Goal: Information Seeking & Learning: Learn about a topic

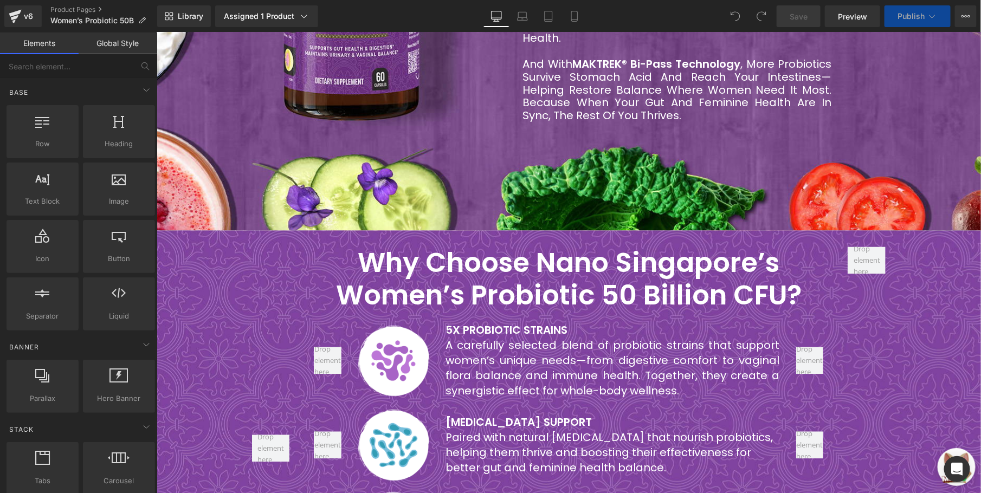
scroll to position [732, 0]
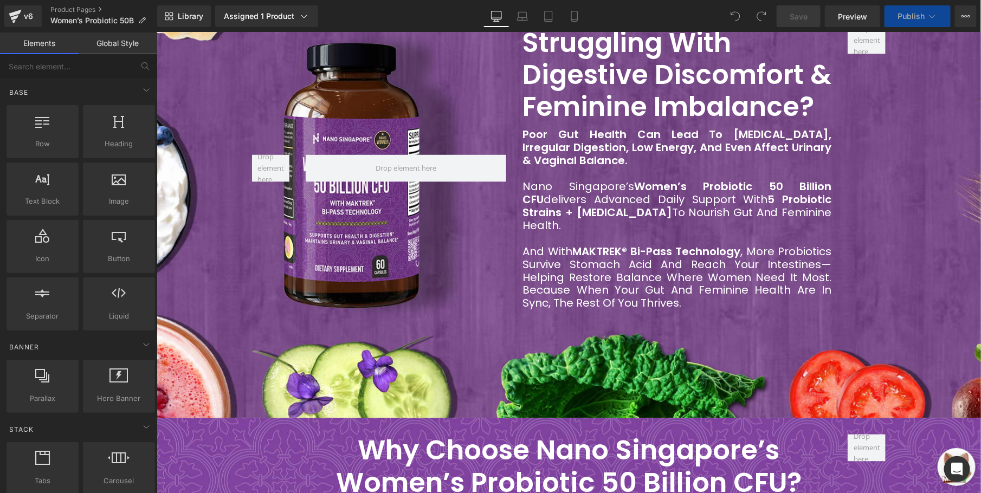
click at [591, 133] on b "Poor gut health can lead to [MEDICAL_DATA], irregular digestion, low energy, an…" at bounding box center [676, 146] width 309 height 41
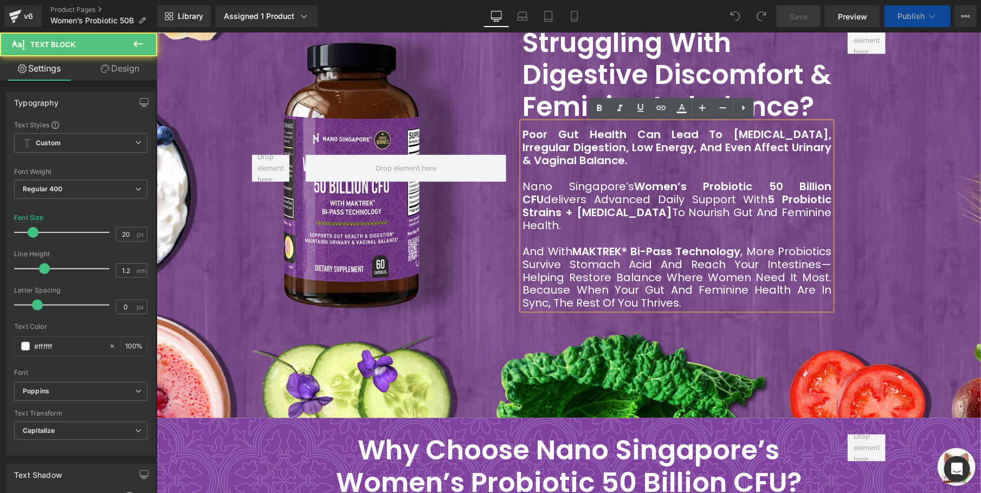
click at [619, 122] on div "Poor gut health can lead to [MEDICAL_DATA], irregular digestion, low energy, an…" at bounding box center [676, 216] width 309 height 188
click at [575, 78] on h2 "Struggling With Digestive Discomfort & Feminine Imbalance?" at bounding box center [676, 74] width 309 height 95
click at [573, 74] on h2 "Struggling With Digestive Discomfort & Feminine Imbalance?" at bounding box center [676, 74] width 309 height 95
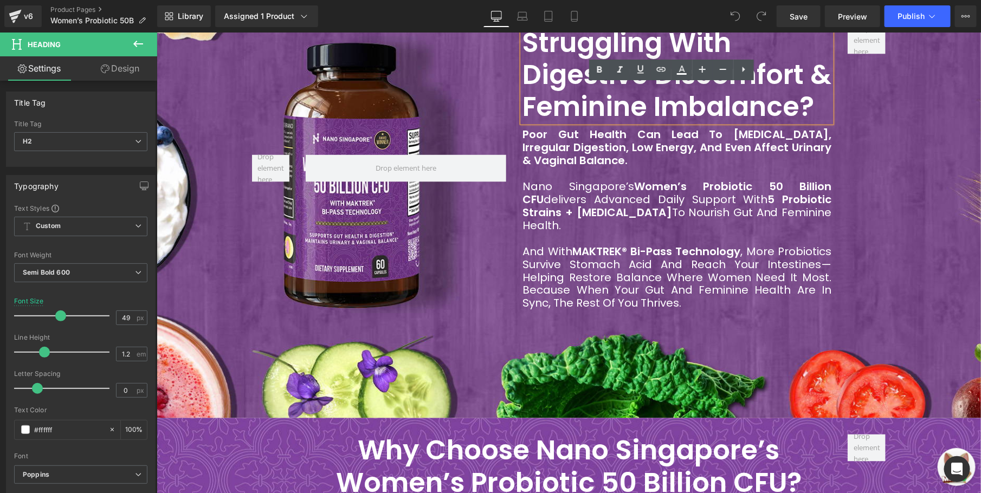
click at [564, 55] on h2 "Struggling With Digestive Discomfort & Feminine Imbalance?" at bounding box center [676, 74] width 309 height 95
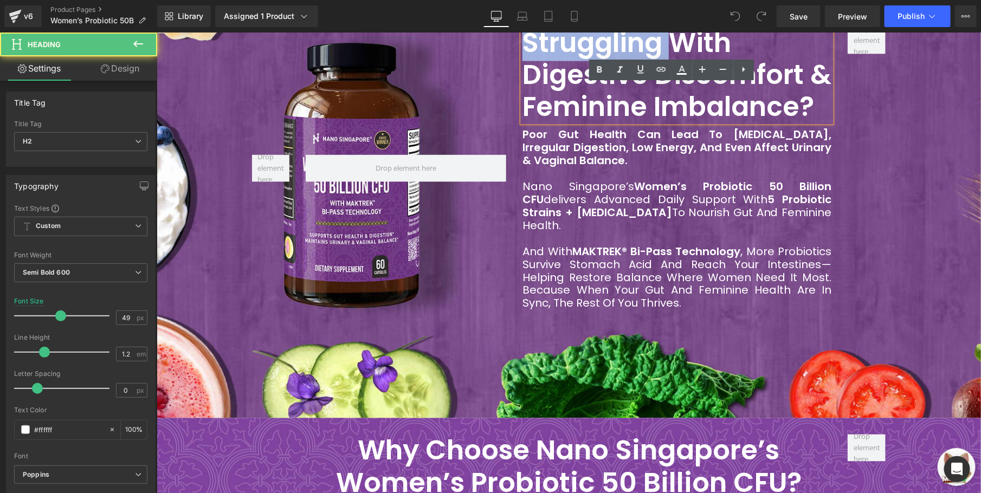
click at [563, 55] on h2 "Struggling With Digestive Discomfort & Feminine Imbalance?" at bounding box center [676, 74] width 309 height 95
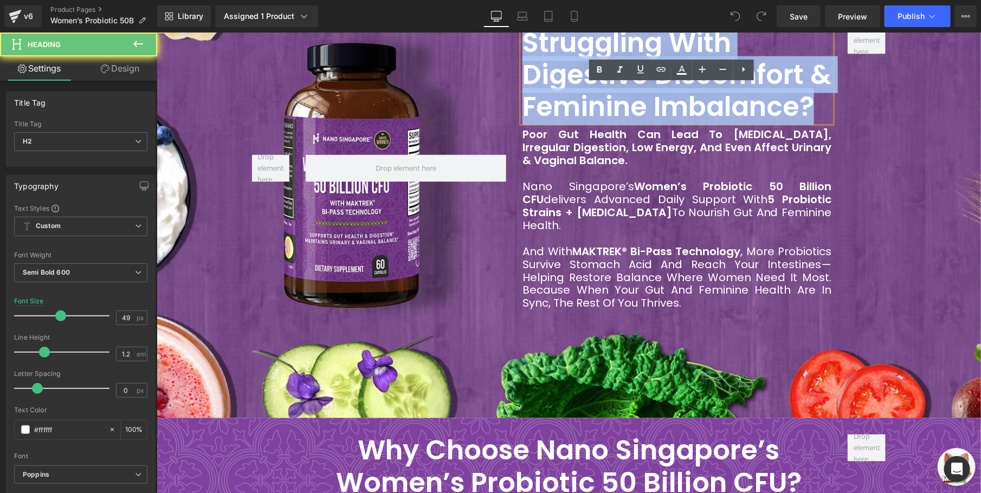
click at [563, 55] on h2 "Struggling With Digestive Discomfort & Feminine Imbalance?" at bounding box center [676, 74] width 309 height 95
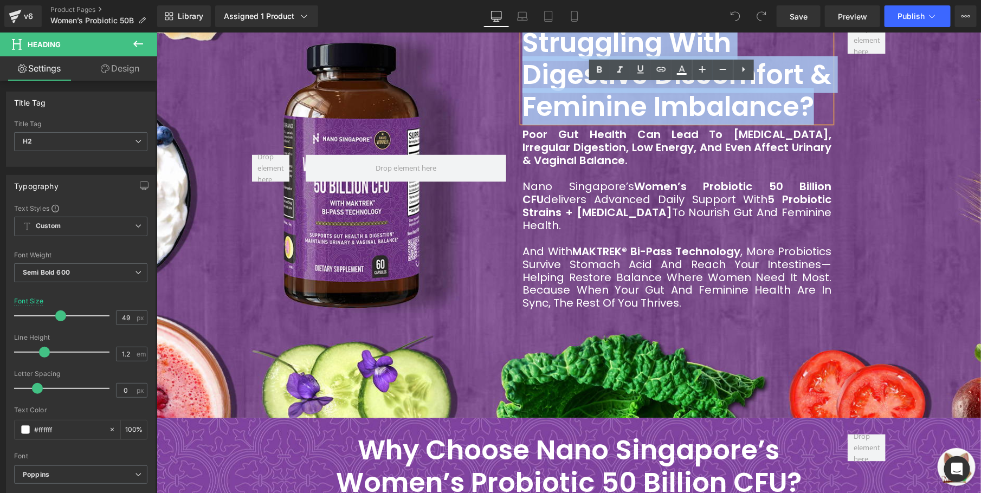
click at [574, 200] on div "Nano Singapore’s Women’s Probiotic 50 Billion CFU delivers advanced daily suppo…" at bounding box center [676, 205] width 309 height 52
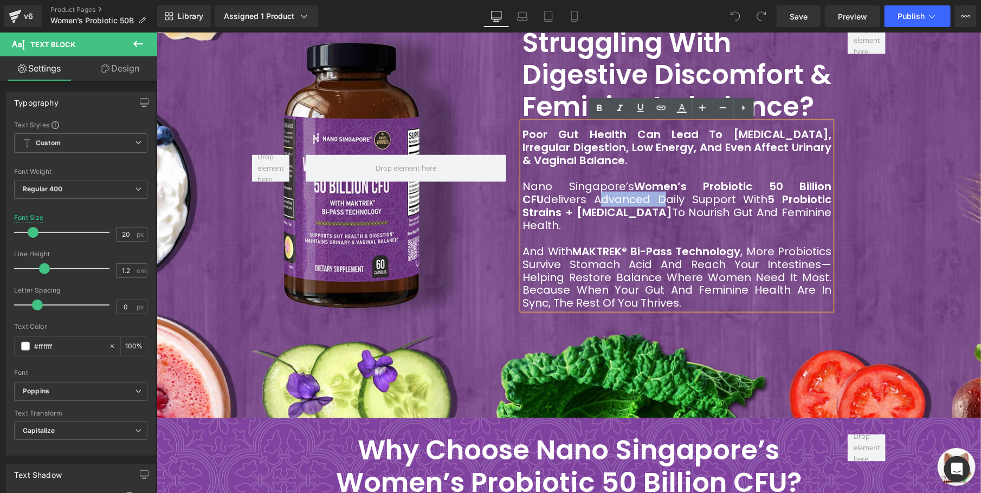
click at [574, 200] on div "Nano Singapore’s Women’s Probiotic 50 Billion CFU delivers advanced daily suppo…" at bounding box center [676, 205] width 309 height 52
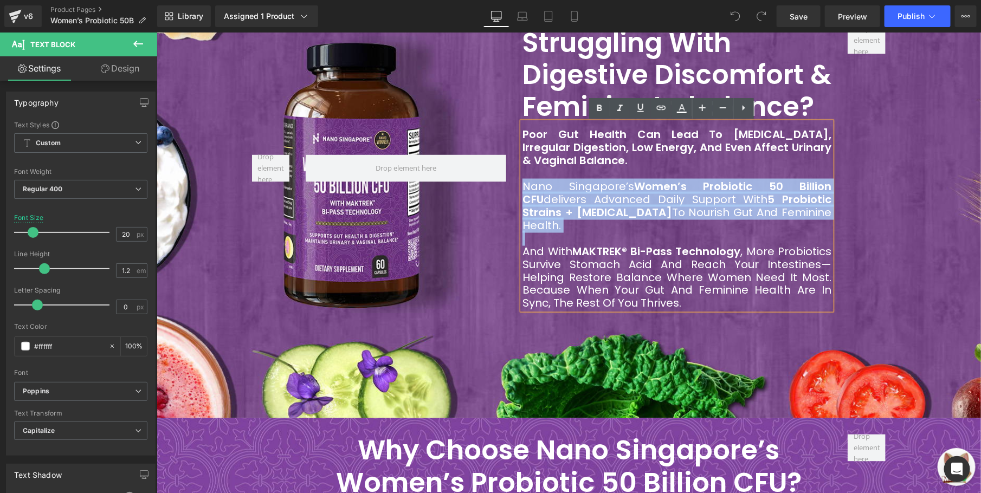
click at [574, 200] on div "Nano Singapore’s Women’s Probiotic 50 Billion CFU delivers advanced daily suppo…" at bounding box center [676, 205] width 309 height 52
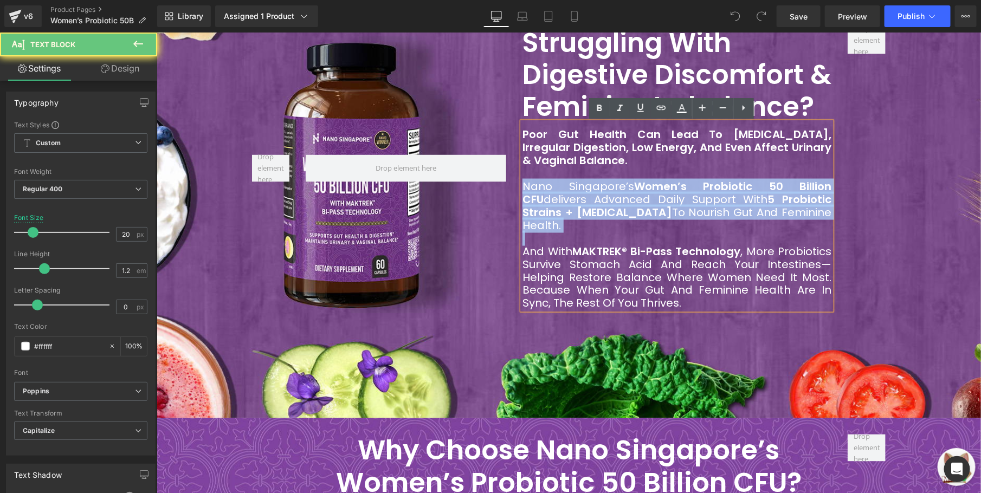
click at [574, 200] on div "Nano Singapore’s Women’s Probiotic 50 Billion CFU delivers advanced daily suppo…" at bounding box center [676, 205] width 309 height 52
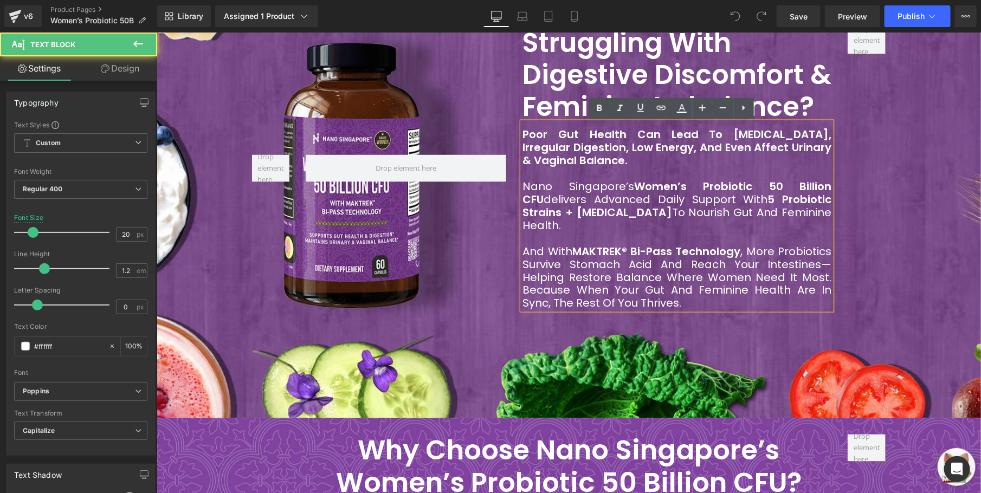
click at [625, 256] on div "And with MAKTREK® Bi-Pass Technology , more probiotics survive stomach acid and…" at bounding box center [676, 277] width 309 height 65
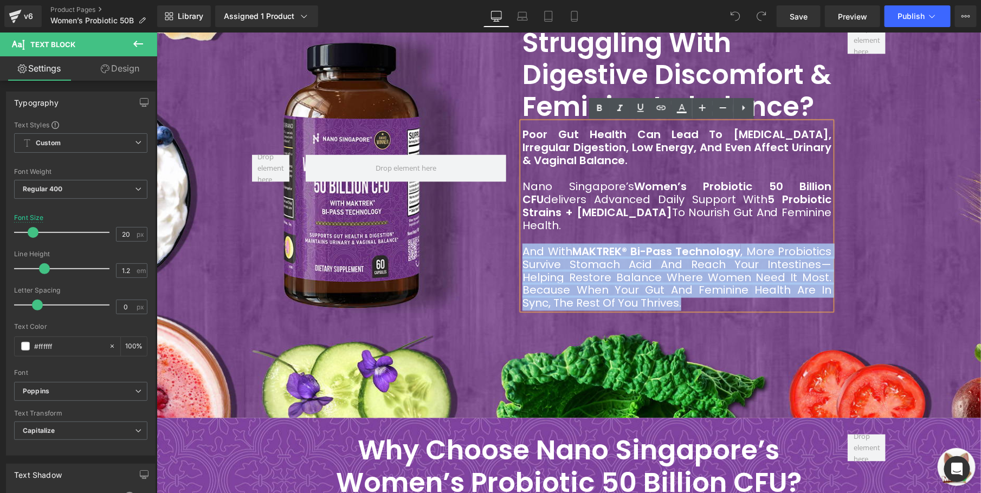
click at [625, 256] on div "And with MAKTREK® Bi-Pass Technology , more probiotics survive stomach acid and…" at bounding box center [676, 277] width 309 height 65
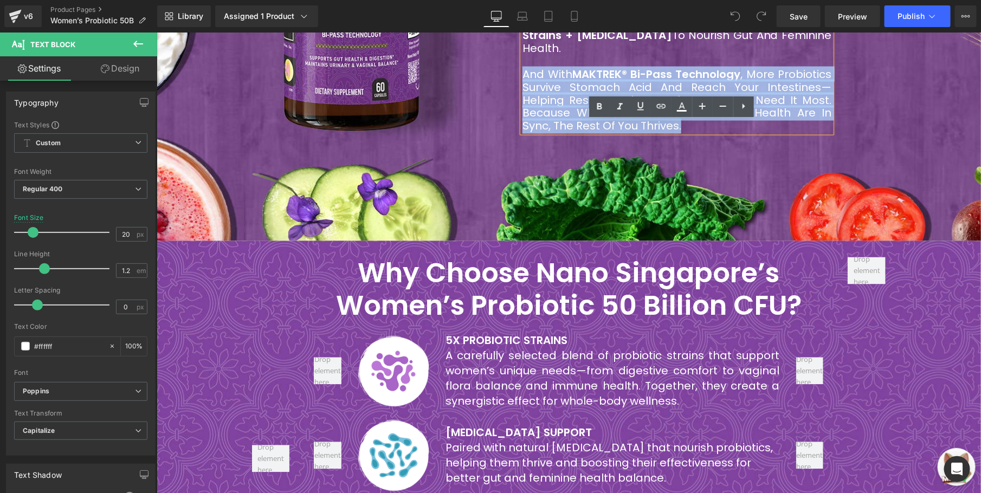
scroll to position [1057, 0]
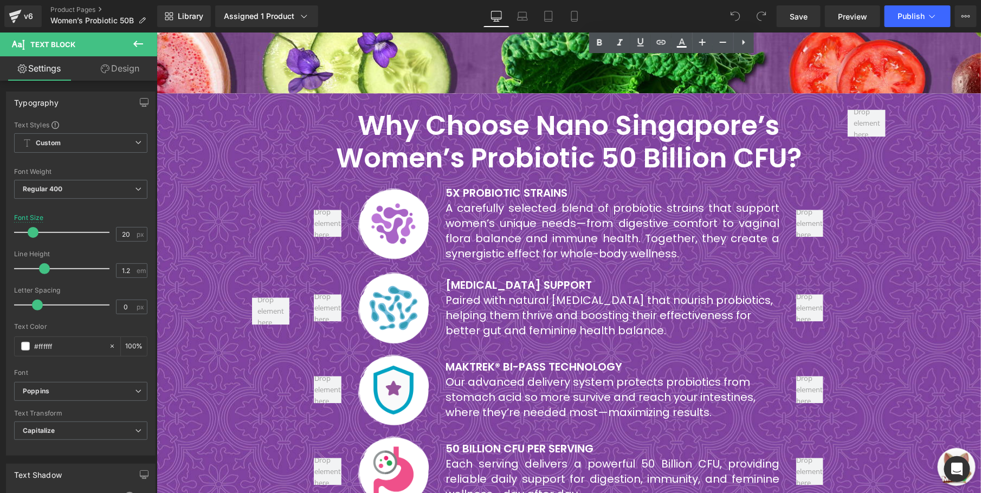
click at [516, 136] on font "Why Choose Nano Singapore’s Women’s Probiotic 50 Billion CFU?" at bounding box center [569, 141] width 466 height 71
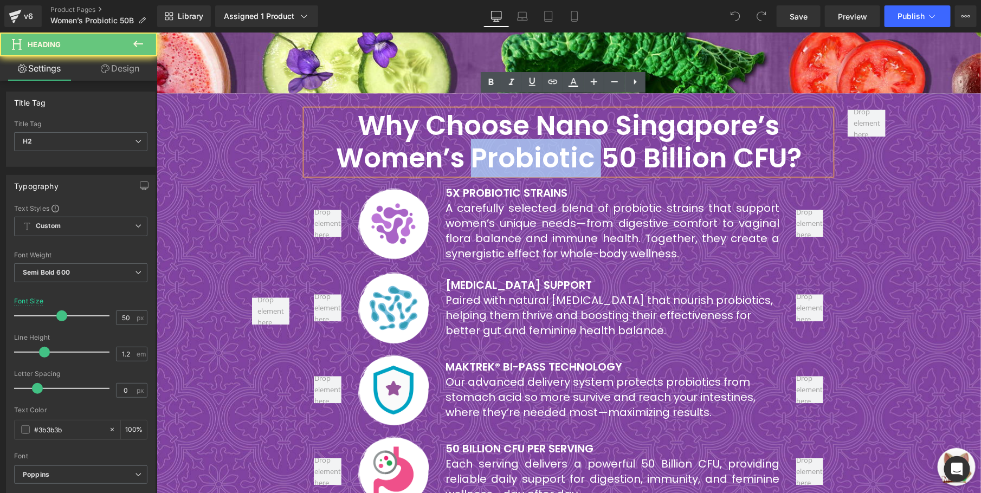
click at [516, 136] on font "Why Choose Nano Singapore’s Women’s Probiotic 50 Billion CFU?" at bounding box center [569, 141] width 466 height 71
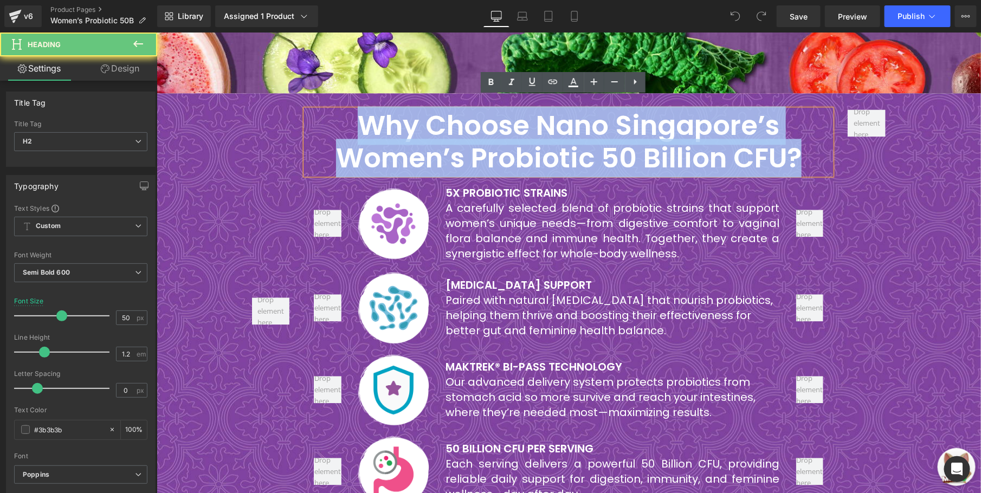
click at [516, 136] on font "Why Choose Nano Singapore’s Women’s Probiotic 50 Billion CFU?" at bounding box center [569, 141] width 466 height 71
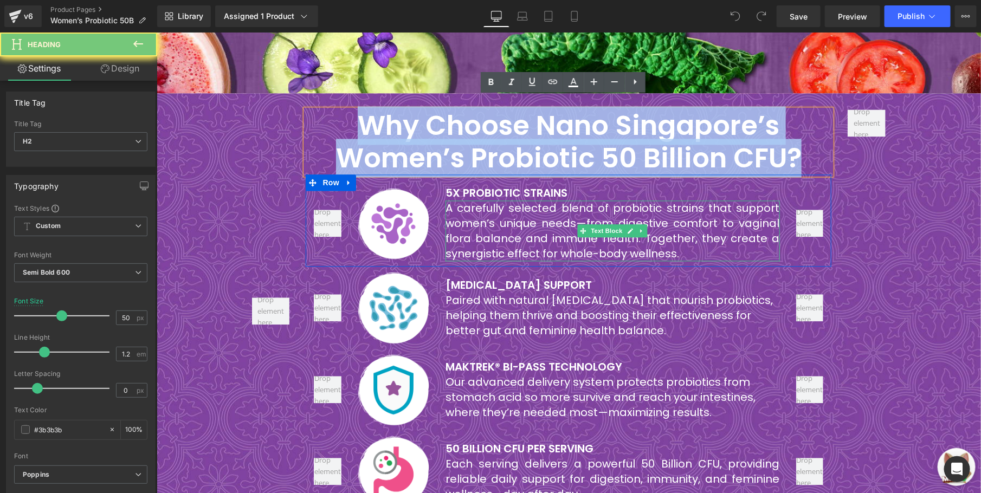
click at [540, 203] on font "A carefully selected blend of probiotic strains that support women’s unique nee…" at bounding box center [612, 230] width 335 height 61
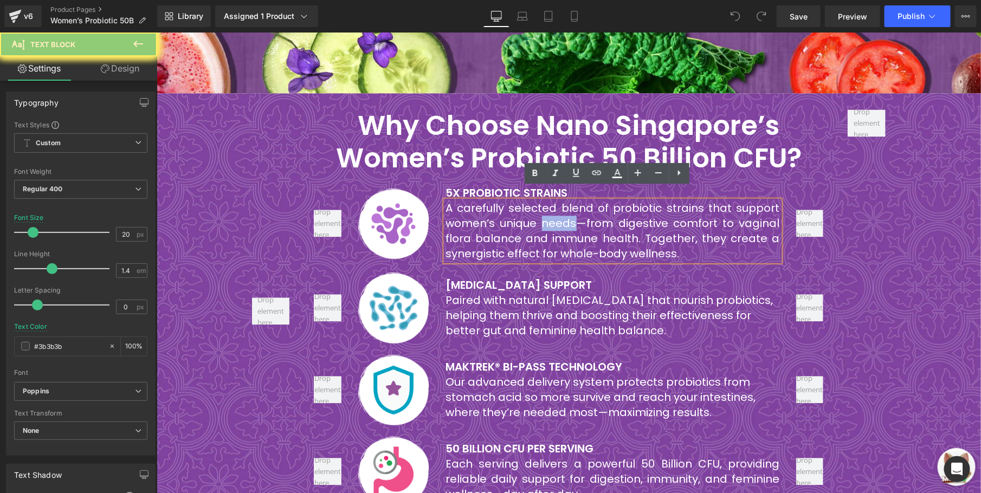
click at [540, 203] on font "A carefully selected blend of probiotic strains that support women’s unique nee…" at bounding box center [612, 230] width 335 height 61
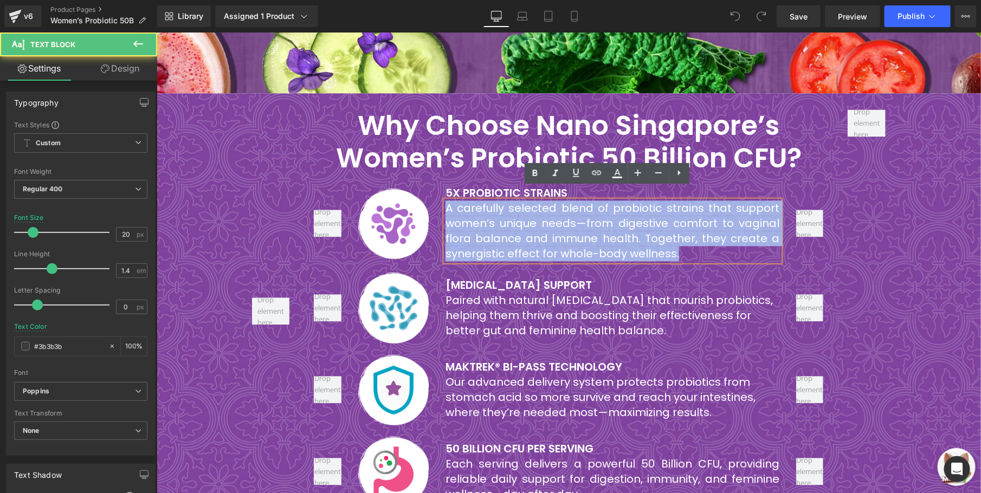
click at [540, 203] on font "A carefully selected blend of probiotic strains that support women’s unique nee…" at bounding box center [612, 230] width 335 height 61
click at [522, 292] on font "Paired with natural [MEDICAL_DATA] that nourish probiotics, helping them thrive…" at bounding box center [609, 315] width 328 height 46
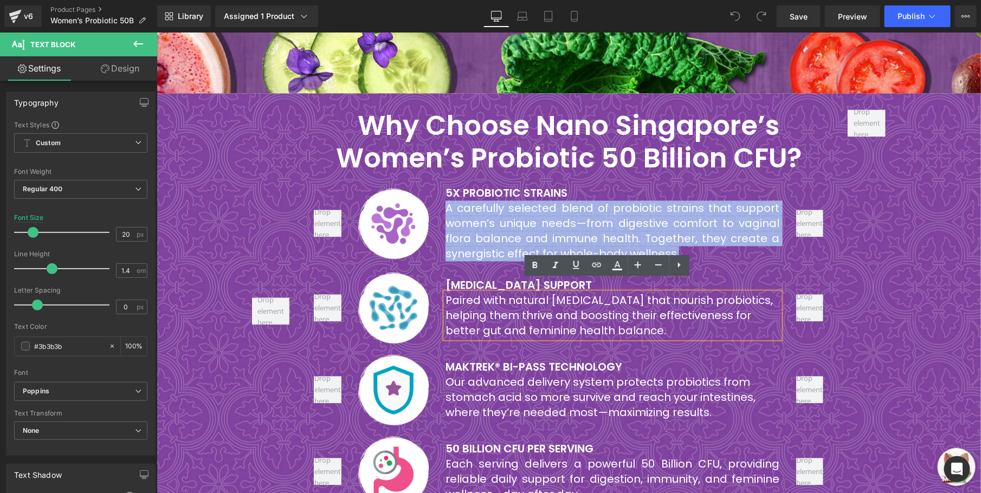
click at [522, 292] on font "Paired with natural [MEDICAL_DATA] that nourish probiotics, helping them thrive…" at bounding box center [609, 315] width 328 height 46
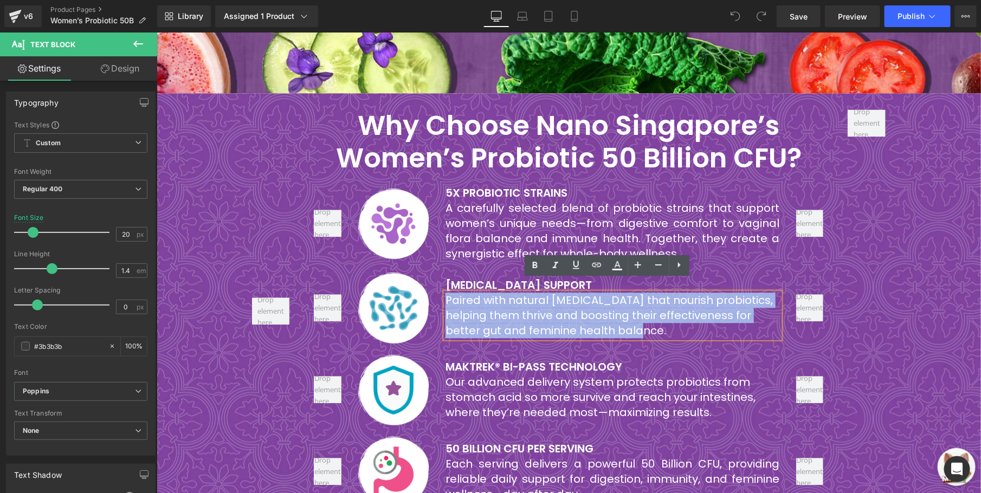
click at [522, 292] on font "Paired with natural [MEDICAL_DATA] that nourish probiotics, helping them thrive…" at bounding box center [609, 315] width 328 height 46
click at [535, 374] on font "Our advanced delivery system protects probiotics from stomach acid so more surv…" at bounding box center [600, 397] width 310 height 46
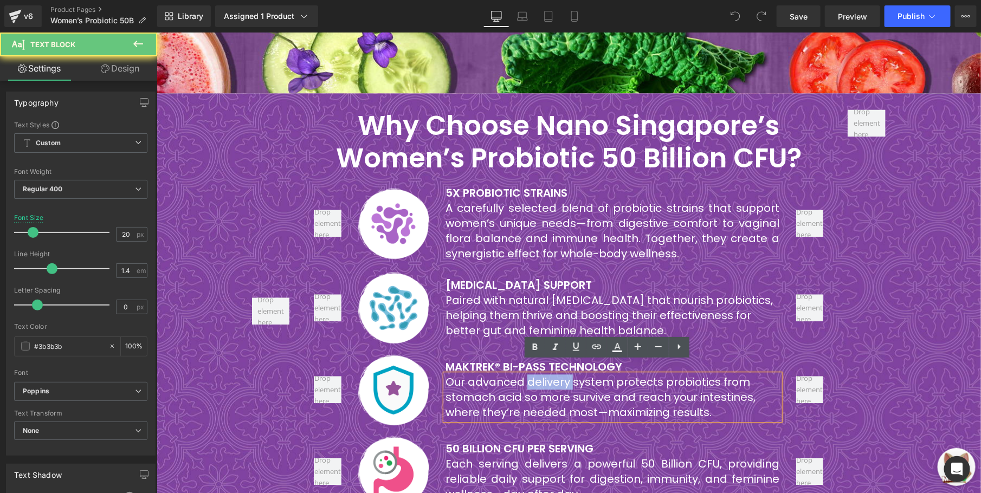
click at [535, 374] on font "Our advanced delivery system protects probiotics from stomach acid so more surv…" at bounding box center [600, 397] width 310 height 46
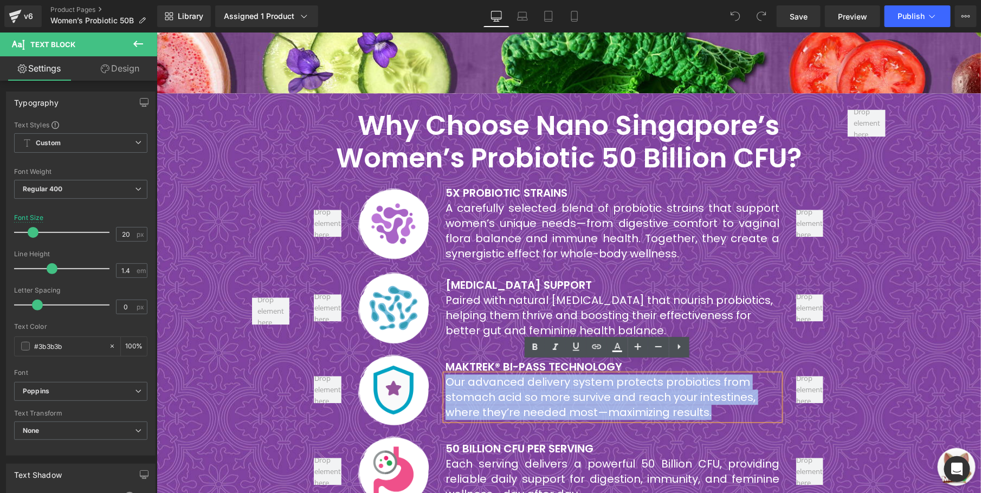
drag, startPoint x: 535, startPoint y: 368, endPoint x: 689, endPoint y: 381, distance: 154.0
click at [535, 374] on font "Our advanced delivery system protects probiotics from stomach acid so more surv…" at bounding box center [600, 397] width 310 height 46
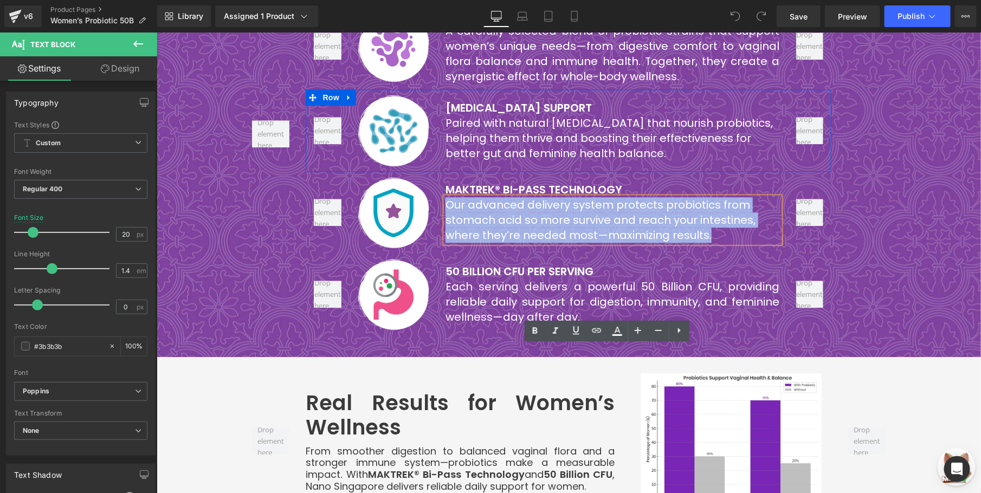
scroll to position [1301, 0]
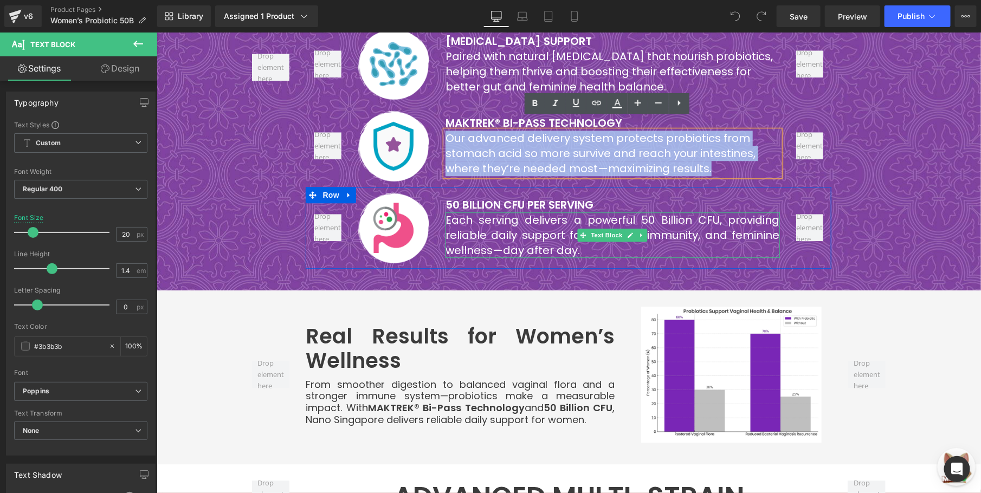
click at [519, 212] on font "Each serving delivers a powerful 50 Billion CFU, providing reliable daily suppo…" at bounding box center [612, 235] width 335 height 46
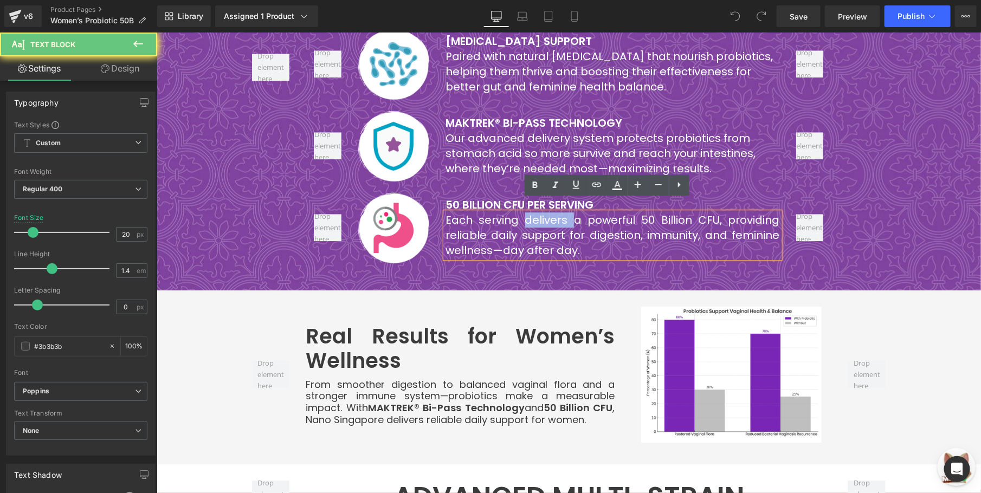
click at [519, 212] on font "Each serving delivers a powerful 50 Billion CFU, providing reliable daily suppo…" at bounding box center [612, 235] width 335 height 46
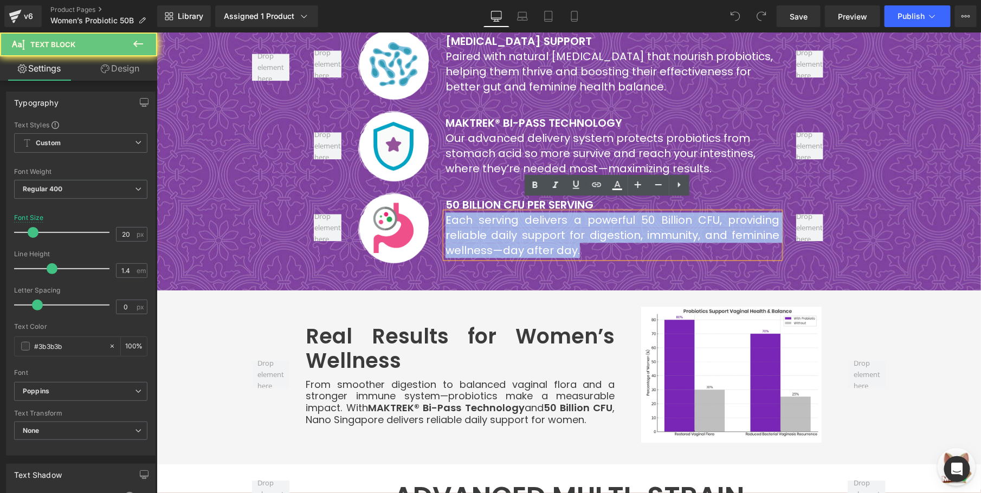
click at [519, 212] on font "Each serving delivers a powerful 50 Billion CFU, providing reliable daily suppo…" at bounding box center [612, 235] width 335 height 46
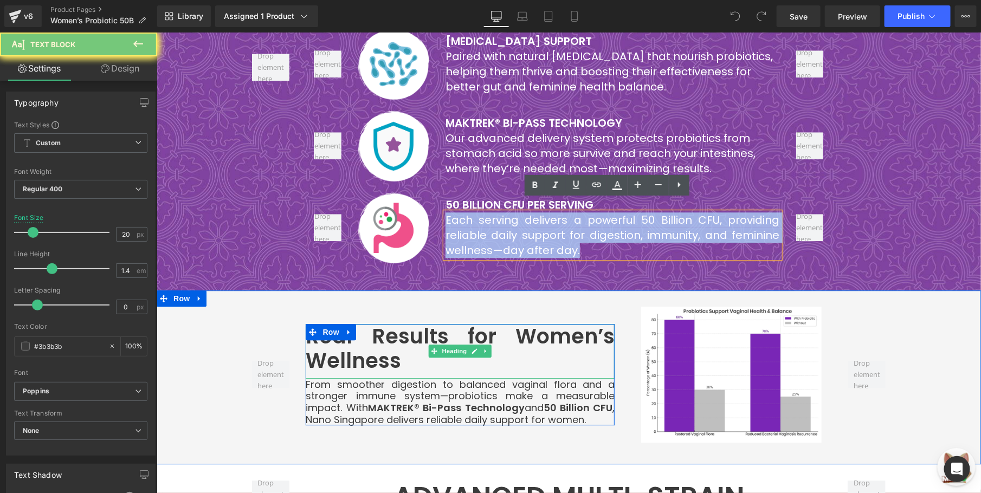
click at [435, 324] on h2 "Real Results for Women’s Wellness" at bounding box center [459, 348] width 309 height 49
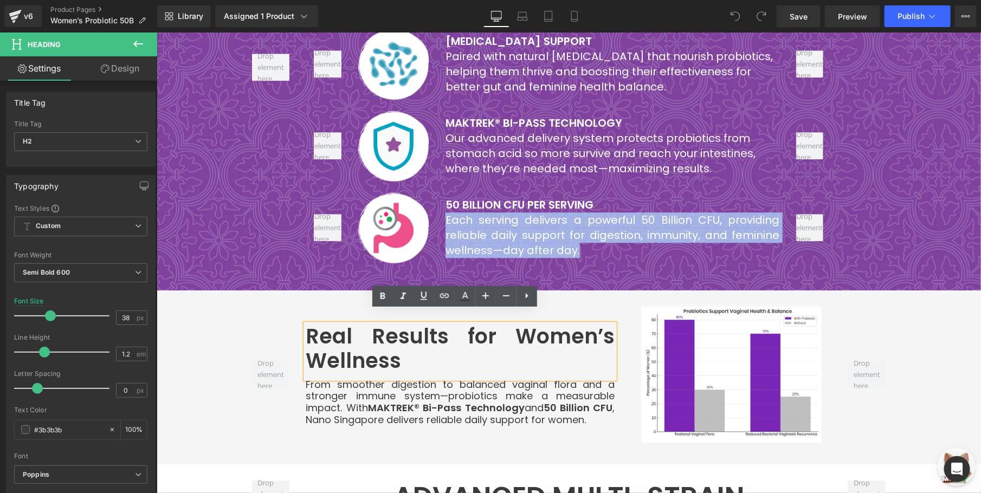
click at [435, 324] on h2 "Real Results for Women’s Wellness" at bounding box center [459, 348] width 309 height 49
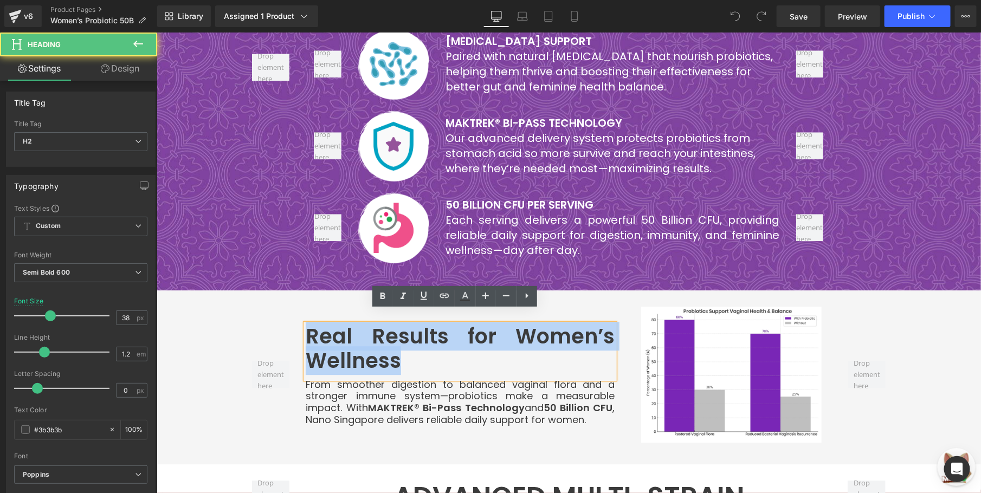
click at [436, 324] on h2 "Real Results for Women’s Wellness" at bounding box center [459, 348] width 309 height 49
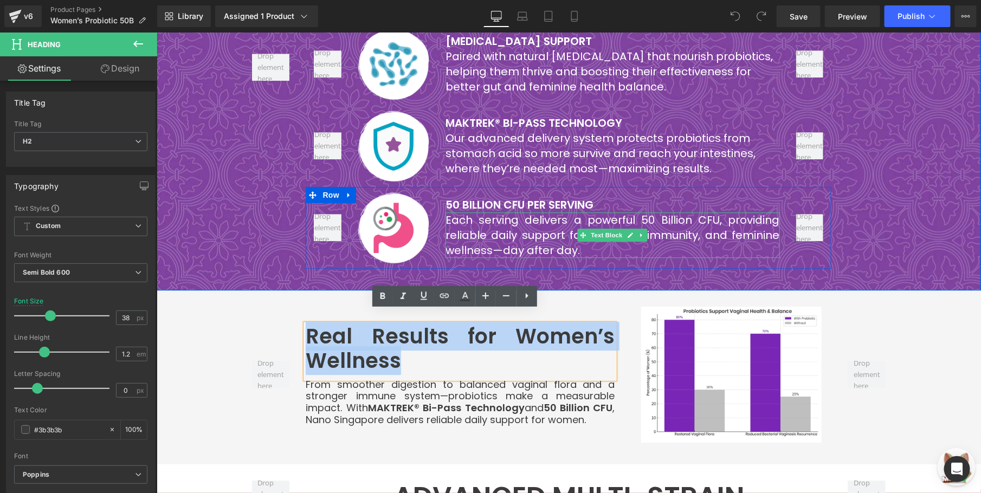
click at [503, 224] on font "Each serving delivers a powerful 50 Billion CFU, providing reliable daily suppo…" at bounding box center [612, 235] width 335 height 46
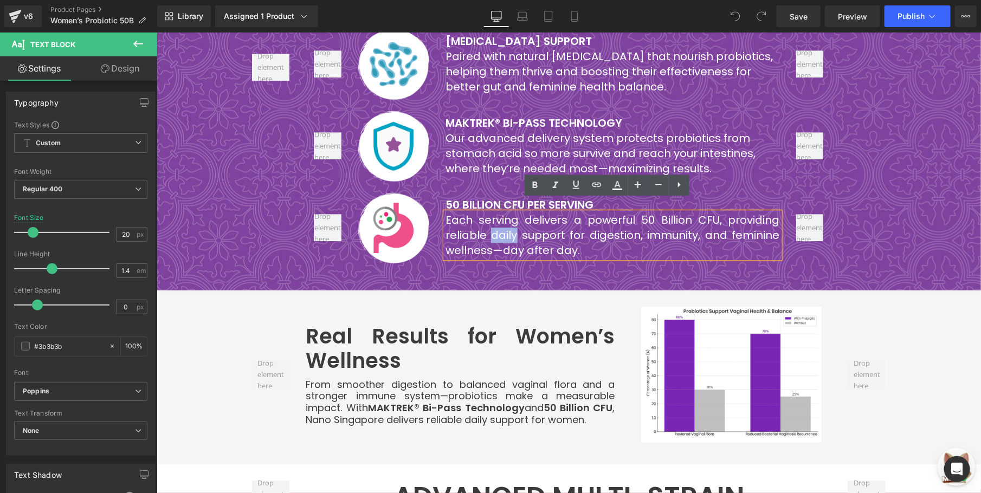
click at [503, 223] on font "Each serving delivers a powerful 50 Billion CFU, providing reliable daily suppo…" at bounding box center [612, 235] width 335 height 46
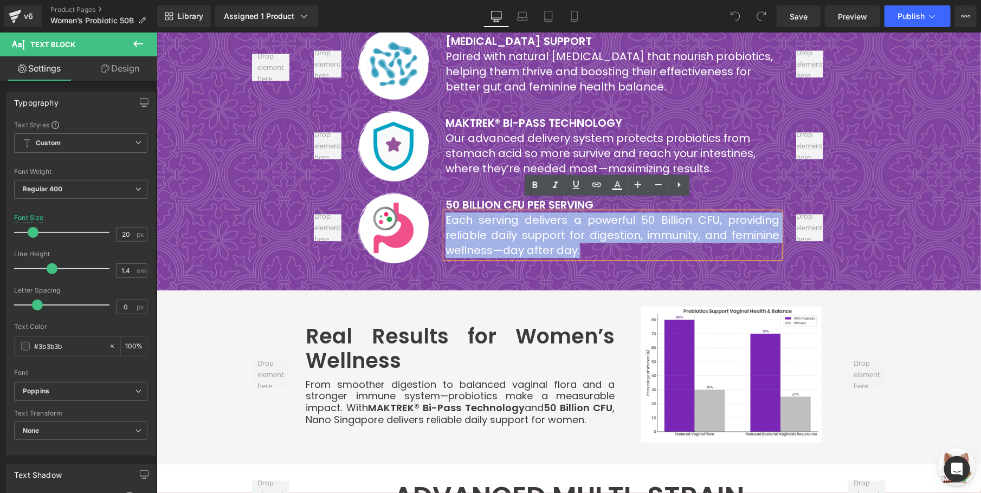
click at [503, 223] on font "Each serving delivers a powerful 50 Billion CFU, providing reliable daily suppo…" at bounding box center [612, 235] width 335 height 46
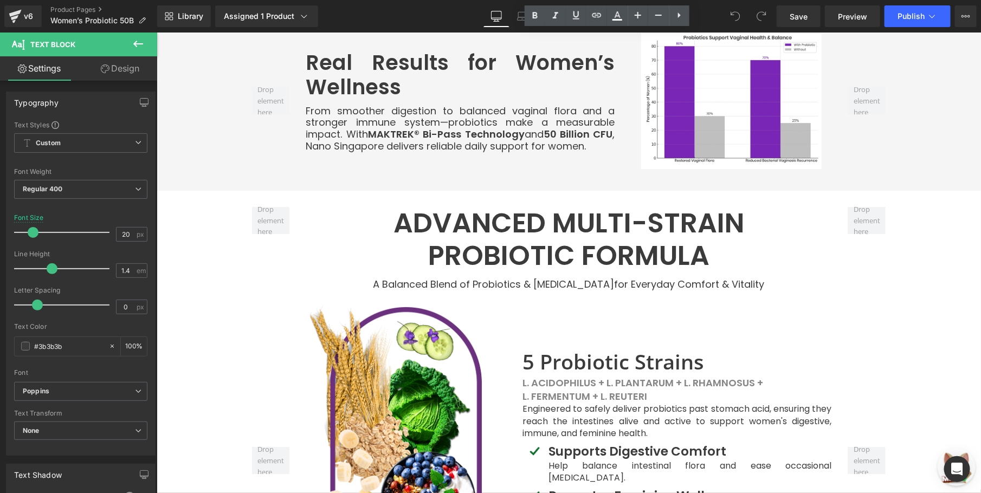
scroll to position [1708, 0]
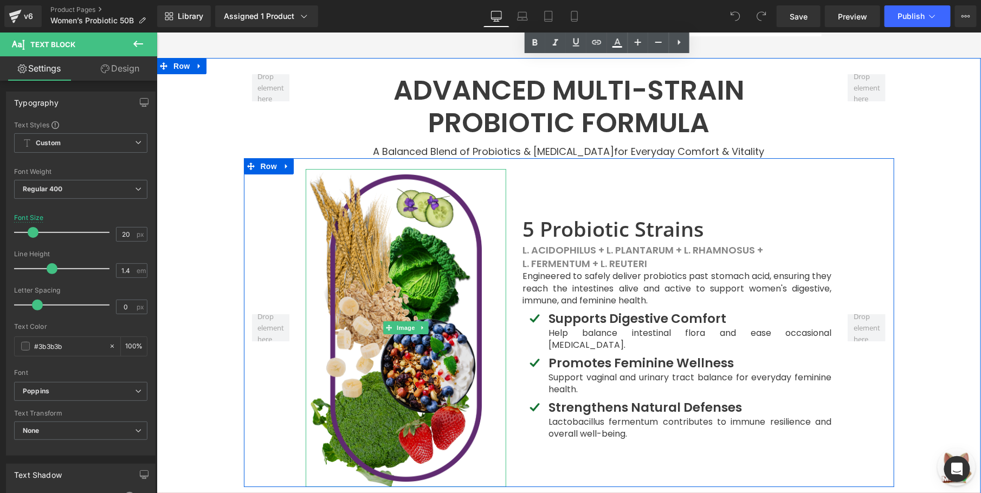
click at [377, 219] on img at bounding box center [405, 328] width 201 height 318
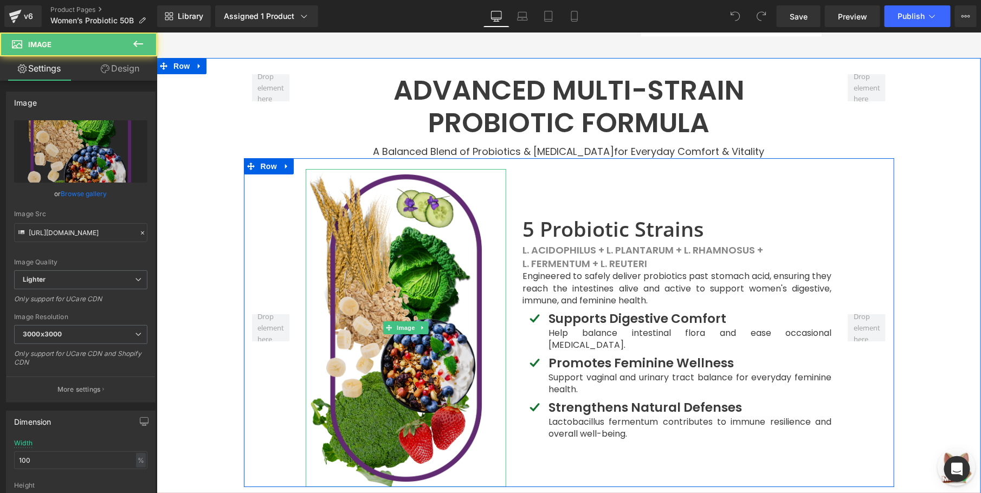
click at [423, 234] on img at bounding box center [405, 328] width 201 height 318
click at [386, 192] on img at bounding box center [405, 328] width 201 height 318
click at [401, 192] on img at bounding box center [405, 328] width 201 height 318
click at [410, 205] on img at bounding box center [405, 328] width 201 height 318
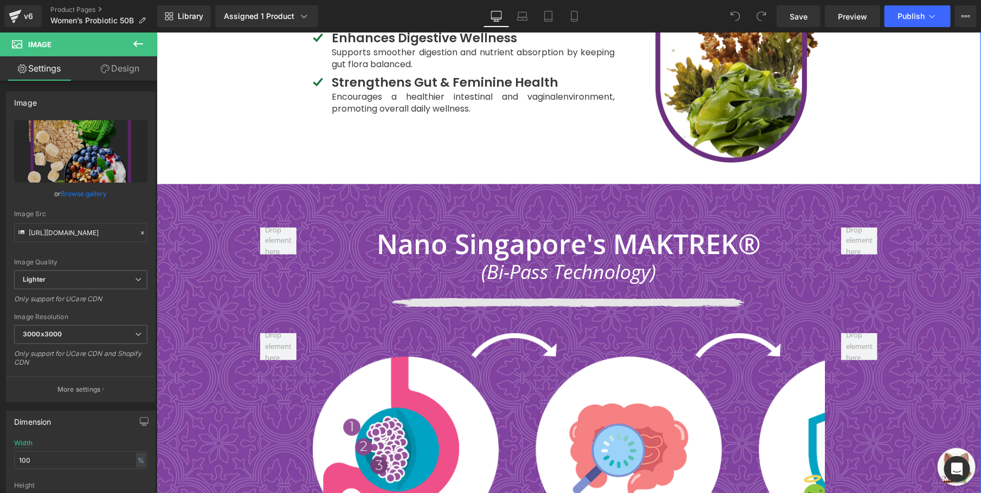
scroll to position [2033, 0]
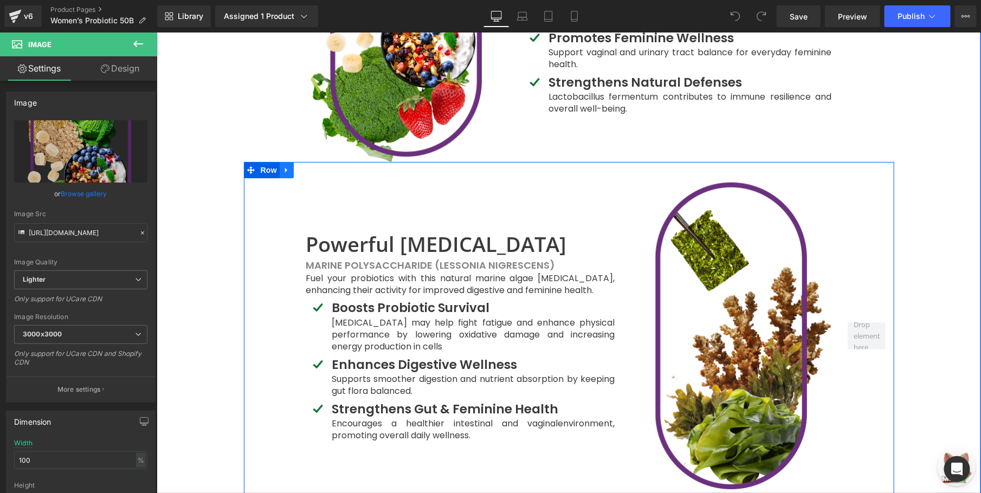
click at [285, 167] on icon at bounding box center [286, 169] width 2 height 5
click at [514, 143] on div "5 Probiotic Strains Heading L. acidophilus + L. plantarum + L. rhamnosus + L. f…" at bounding box center [676, 2] width 325 height 318
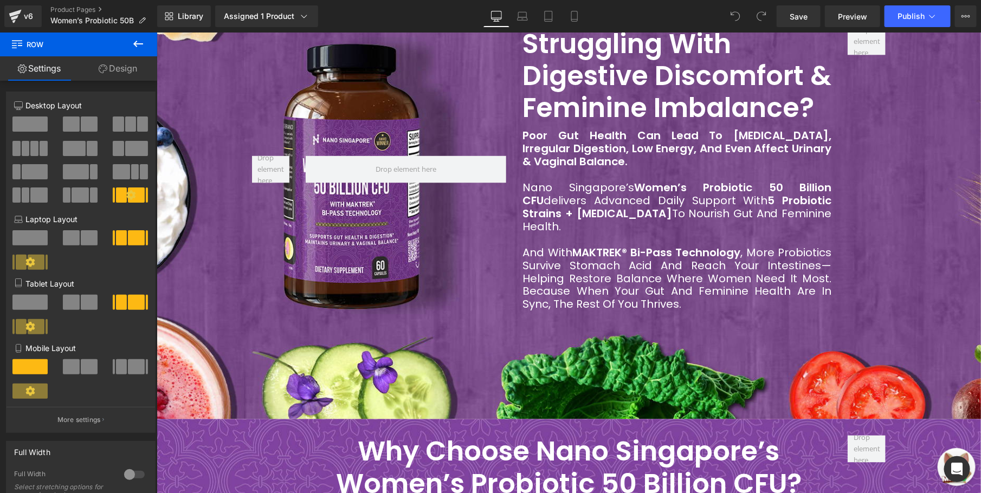
scroll to position [732, 0]
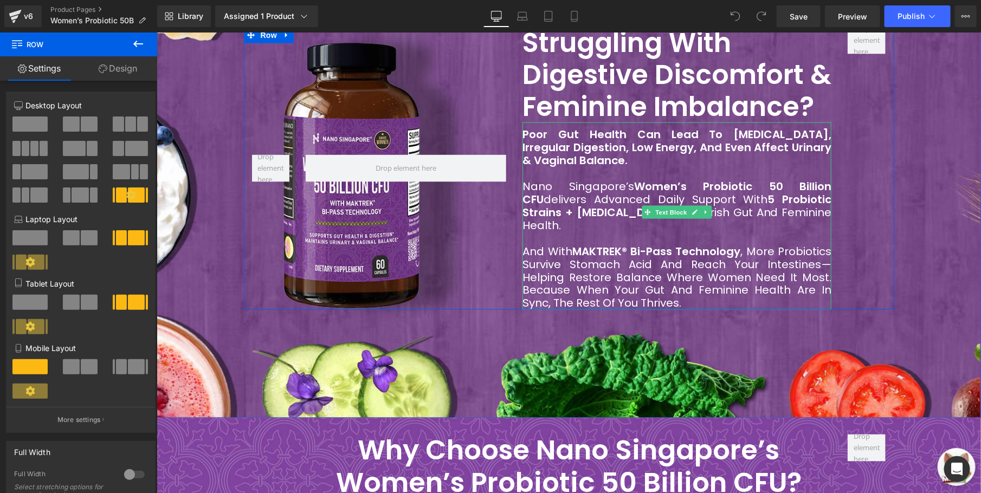
click at [586, 140] on b "Poor gut health can lead to [MEDICAL_DATA], irregular digestion, low energy, an…" at bounding box center [676, 146] width 309 height 41
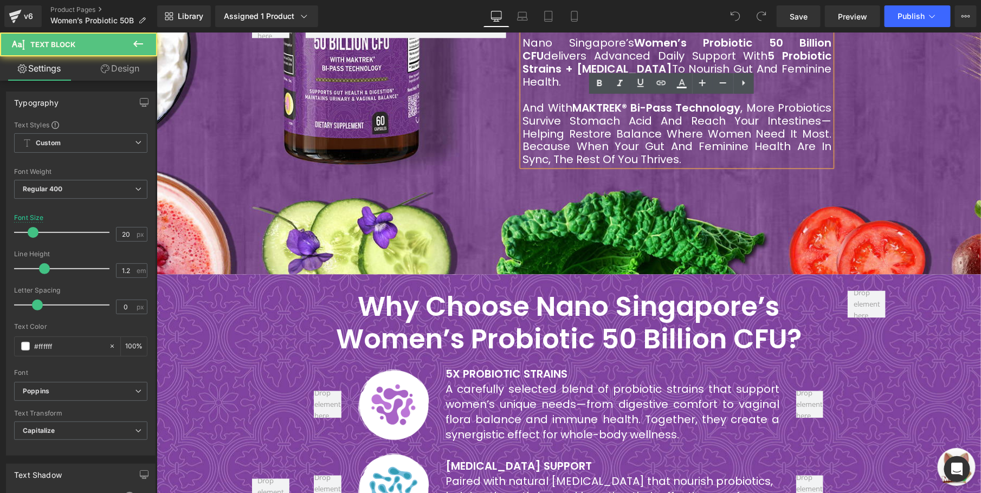
scroll to position [895, 0]
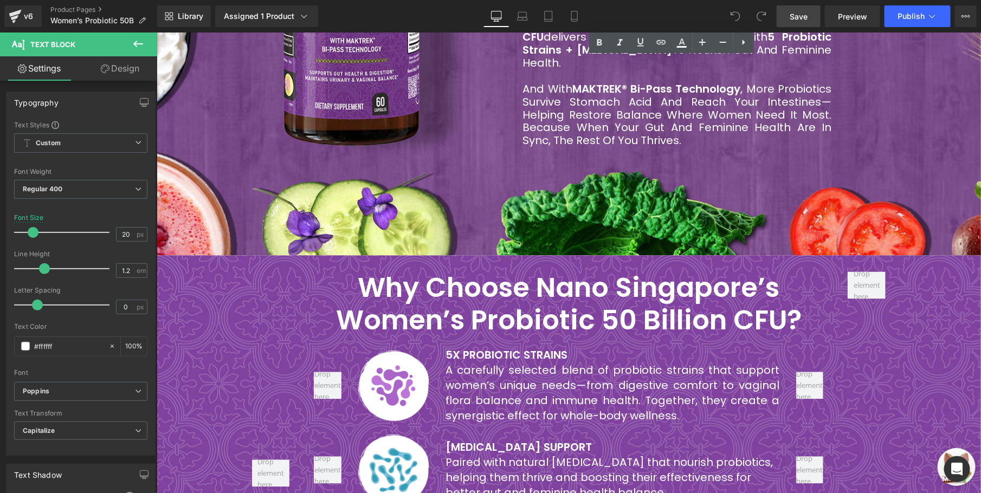
click at [795, 18] on span "Save" at bounding box center [799, 16] width 18 height 11
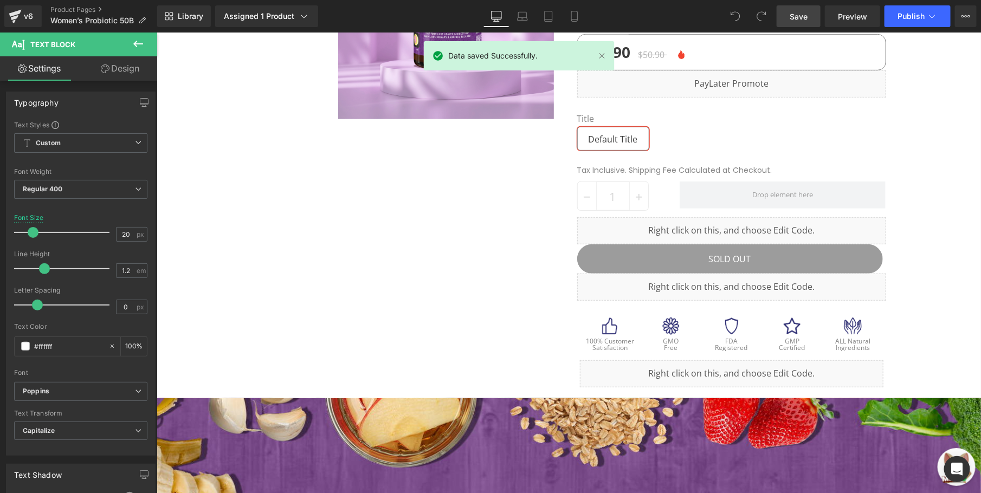
scroll to position [0, 0]
